Goal: Share content

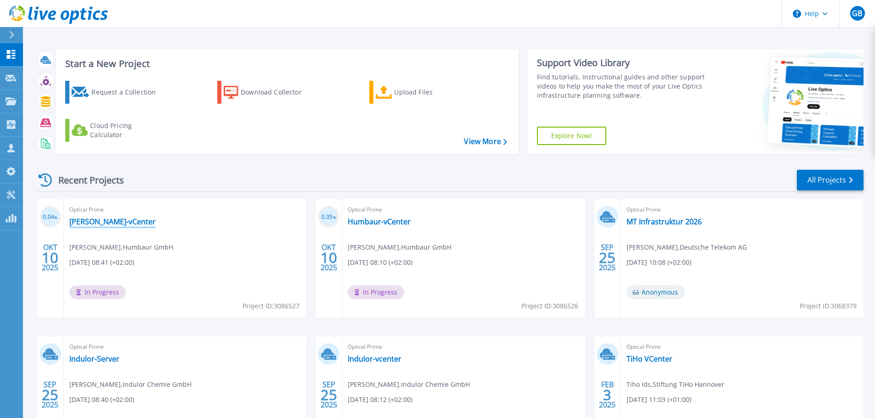
click at [104, 225] on link "[PERSON_NAME]-vCenter" at bounding box center [112, 221] width 86 height 9
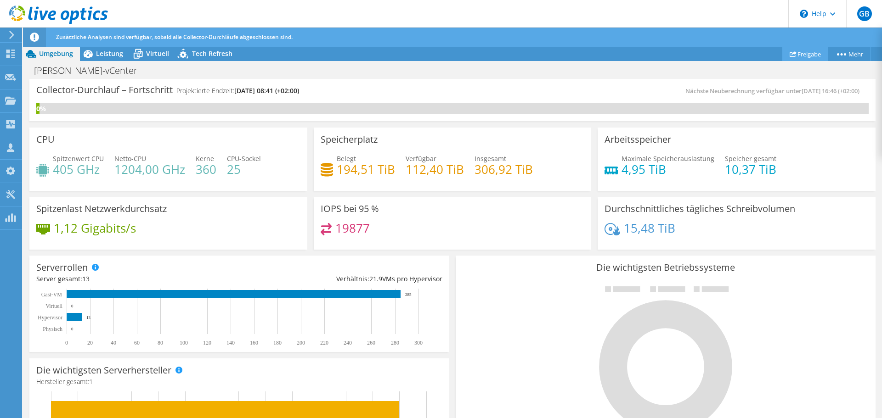
click at [795, 54] on link "Freigabe" at bounding box center [805, 54] width 46 height 14
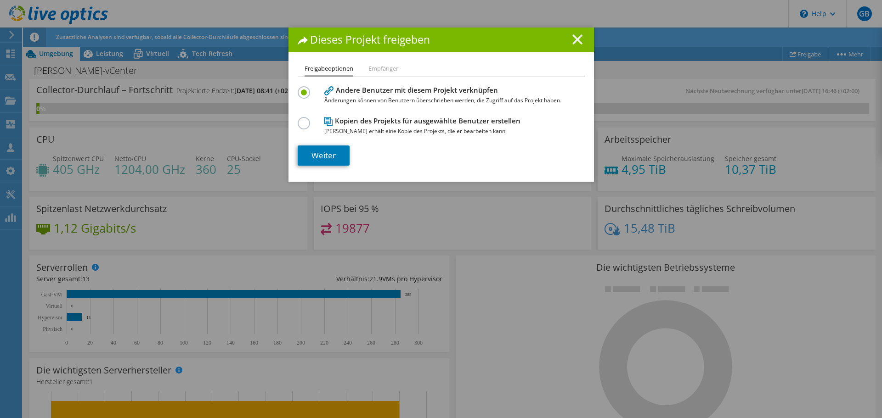
click at [573, 37] on icon at bounding box center [577, 39] width 10 height 10
